Goal: Find specific page/section: Find specific page/section

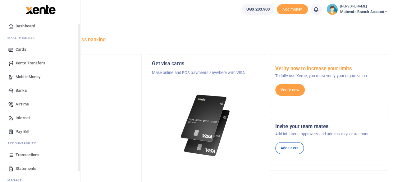
scroll to position [31, 0]
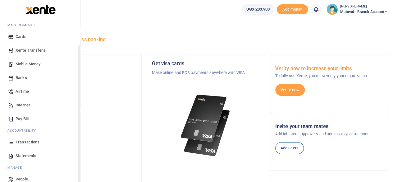
click at [21, 143] on span "Transactions" at bounding box center [28, 142] width 24 height 6
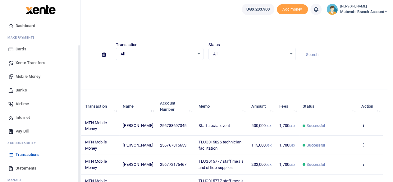
scroll to position [31, 0]
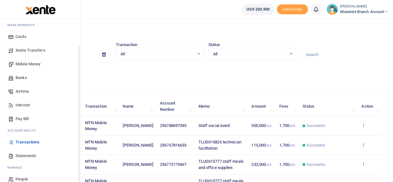
click at [27, 156] on span "Statements" at bounding box center [26, 156] width 21 height 6
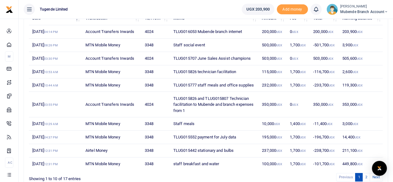
scroll to position [114, 0]
